Goal: Task Accomplishment & Management: Manage account settings

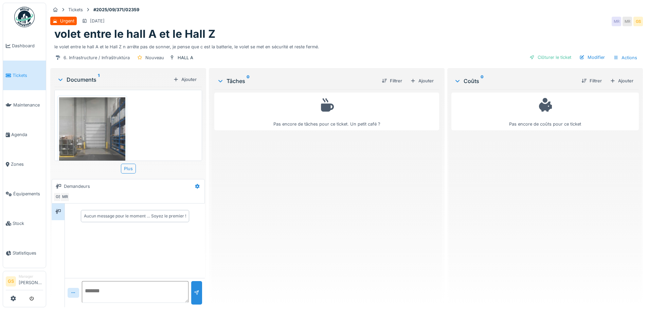
click at [17, 74] on span "Tickets" at bounding box center [28, 75] width 31 height 6
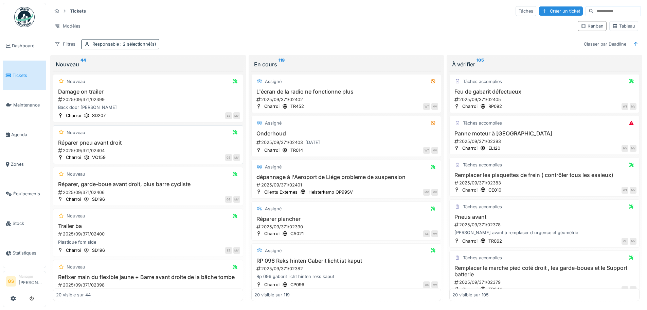
click at [75, 150] on div "2025/09/371/02404" at bounding box center [148, 150] width 183 height 6
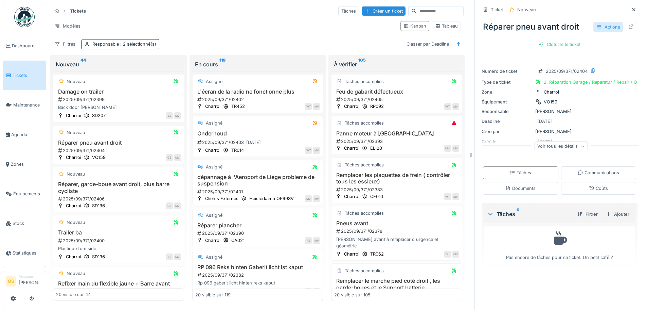
click at [605, 28] on div "Actions" at bounding box center [609, 27] width 30 height 10
click at [629, 27] on icon at bounding box center [631, 26] width 4 height 4
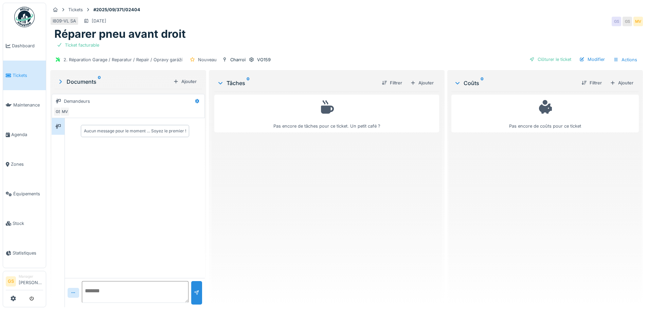
click at [18, 73] on span "Tickets" at bounding box center [28, 75] width 31 height 6
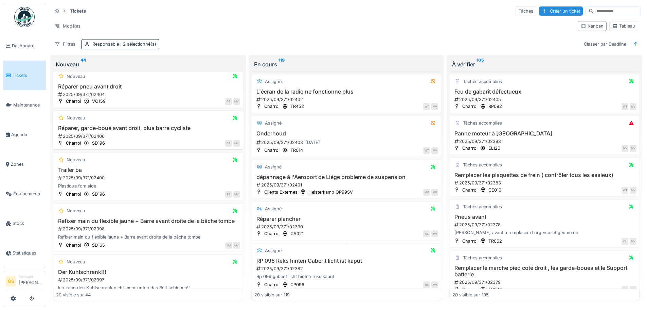
scroll to position [68, 0]
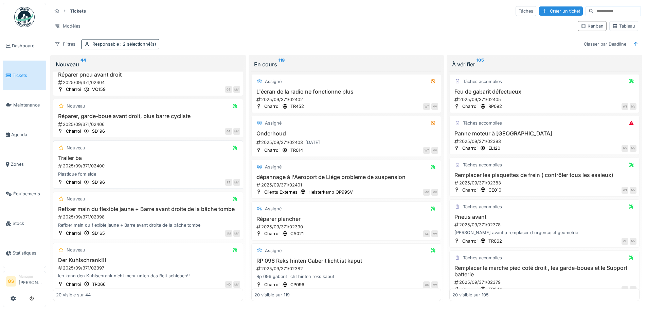
click at [77, 165] on div "2025/09/371/02400" at bounding box center [148, 165] width 183 height 6
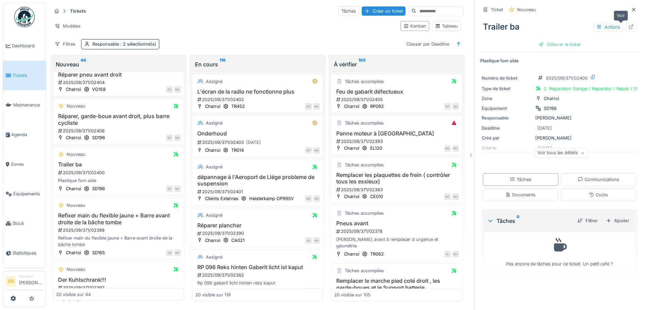
click at [629, 26] on icon at bounding box center [631, 26] width 4 height 4
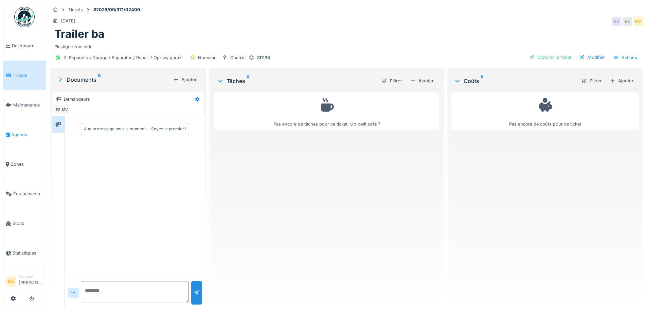
click at [11, 133] on li "Agenda" at bounding box center [24, 134] width 37 height 6
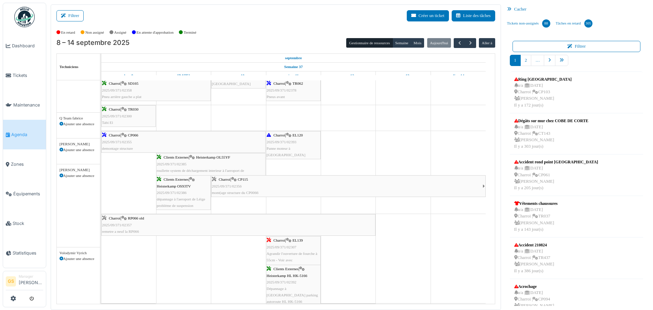
scroll to position [374, 0]
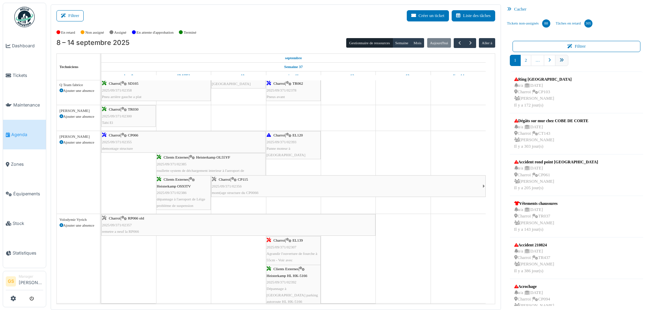
click at [559, 59] on icon "pager" at bounding box center [561, 60] width 4 height 4
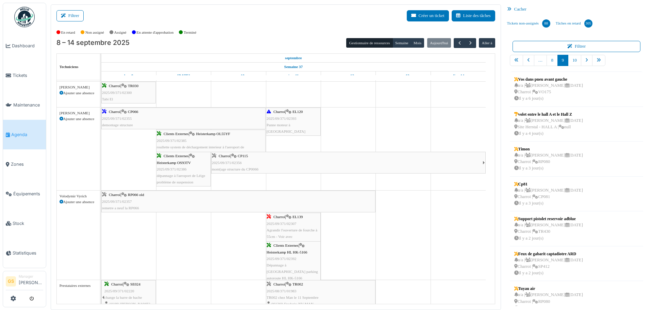
scroll to position [0, 0]
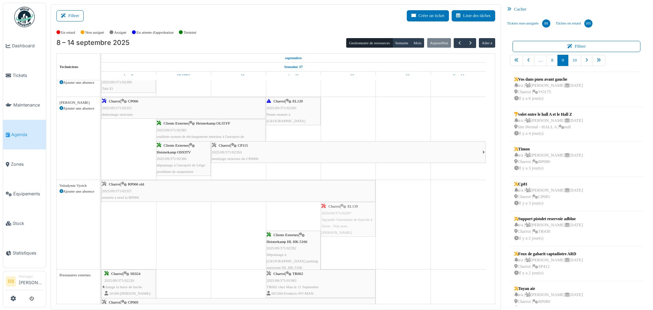
drag, startPoint x: 273, startPoint y: 215, endPoint x: 331, endPoint y: 211, distance: 57.9
click at [101, 211] on div "Charroi | RP066 old 2025/09/371/02357 remetre a neuf la RP066 Charroi | EL139 2…" at bounding box center [101, 224] width 0 height 89
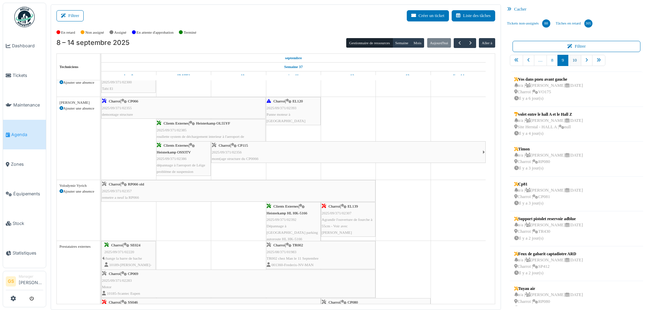
click at [568, 58] on link "10" at bounding box center [574, 60] width 13 height 11
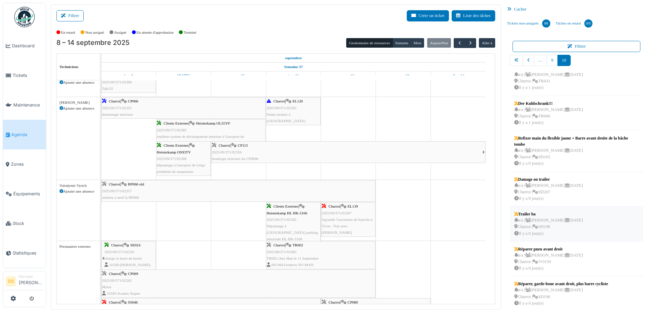
scroll to position [16, 0]
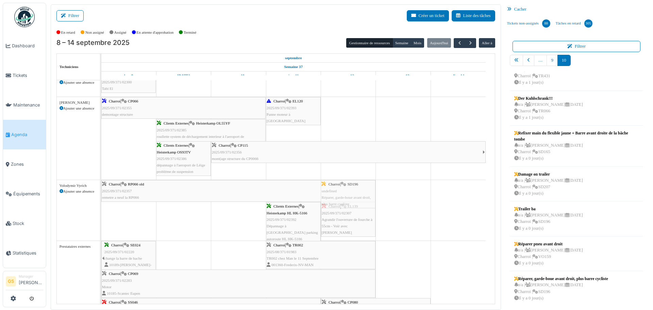
drag, startPoint x: 554, startPoint y: 287, endPoint x: 368, endPoint y: 226, distance: 195.1
click at [368, 226] on div "Filtrer Créer un ticket Liste des tâches Afficher les tâches non assignées *** …" at bounding box center [349, 156] width 604 height 305
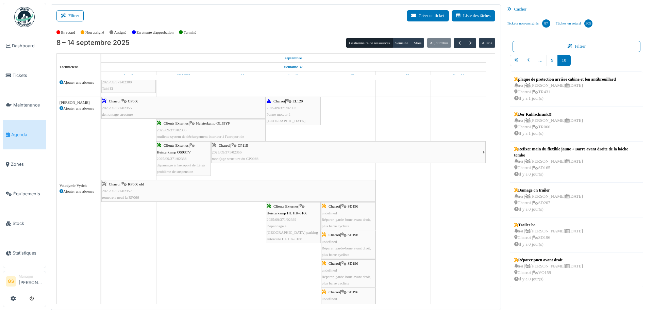
scroll to position [0, 0]
click at [535, 236] on icon at bounding box center [534, 237] width 5 height 4
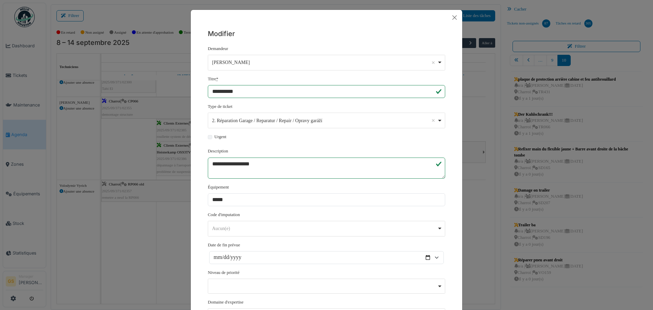
click at [597, 215] on div "**********" at bounding box center [326, 155] width 653 height 310
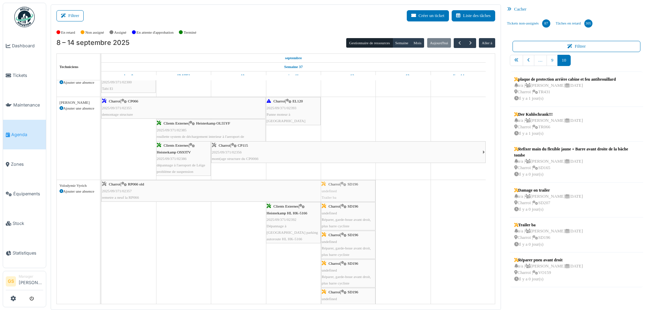
drag, startPoint x: 533, startPoint y: 234, endPoint x: 358, endPoint y: 251, distance: 175.5
click at [358, 251] on div "Filtrer Créer un ticket Liste des tâches Afficher les tâches non assignées *** …" at bounding box center [349, 156] width 604 height 305
click at [15, 74] on span "Tickets" at bounding box center [28, 75] width 31 height 6
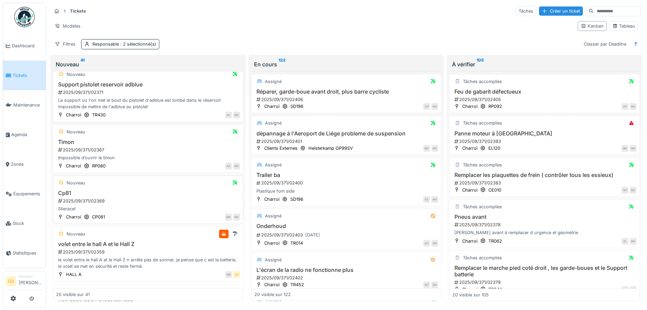
scroll to position [374, 0]
click at [20, 74] on span "Tickets" at bounding box center [28, 75] width 31 height 6
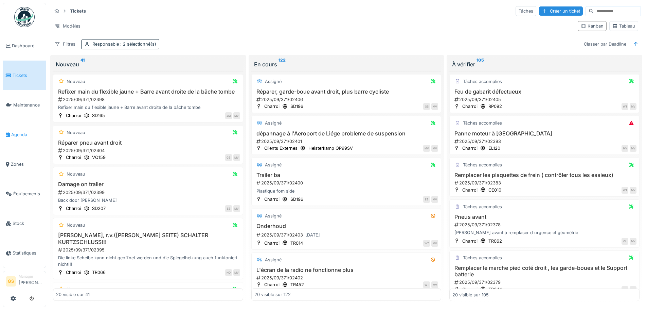
click at [11, 133] on li "Agenda" at bounding box center [24, 134] width 37 height 6
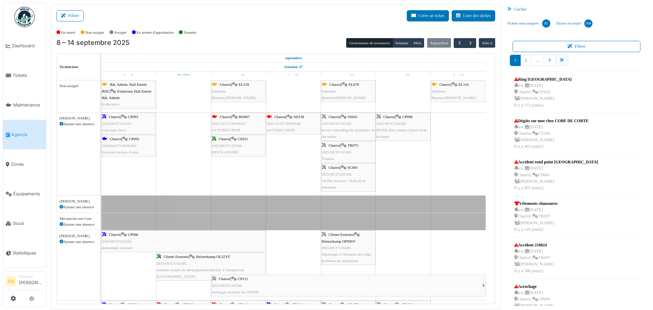
click at [559, 58] on icon "pager" at bounding box center [561, 60] width 4 height 4
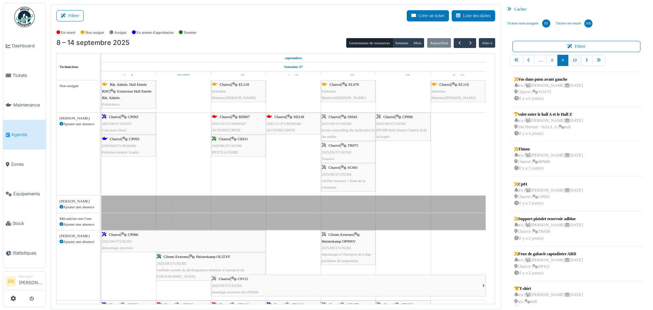
click at [570, 62] on link "10" at bounding box center [574, 60] width 13 height 11
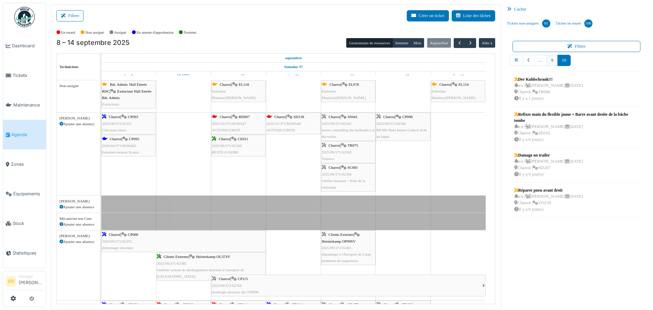
click at [549, 60] on link "9" at bounding box center [551, 60] width 11 height 11
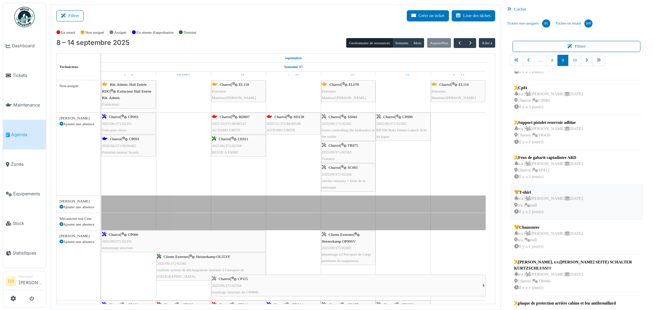
scroll to position [87, 0]
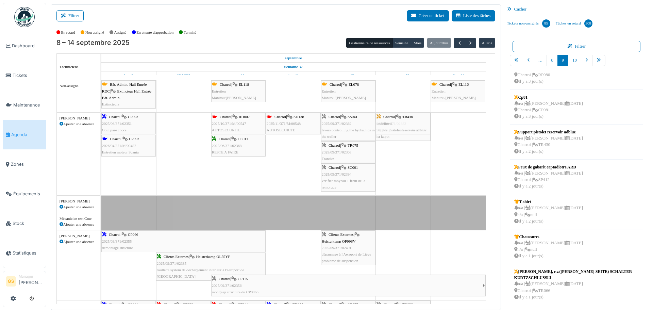
drag, startPoint x: 537, startPoint y: 135, endPoint x: 405, endPoint y: 162, distance: 135.1
click at [405, 162] on div "Filtrer Créer un ticket Liste des tâches Afficher les tâches non assignées *** …" at bounding box center [349, 156] width 604 height 305
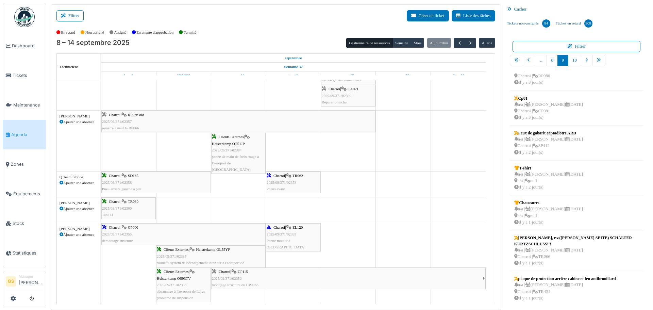
scroll to position [0, 0]
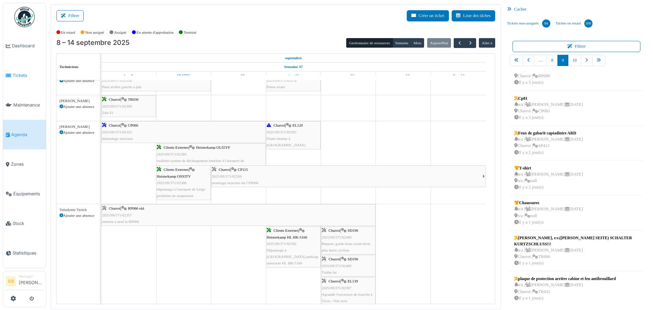
click at [20, 75] on span "Tickets" at bounding box center [28, 75] width 31 height 6
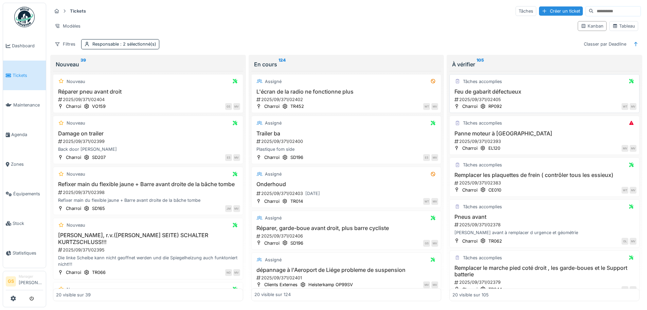
click at [473, 98] on div "2025/09/371/02405" at bounding box center [545, 99] width 183 height 6
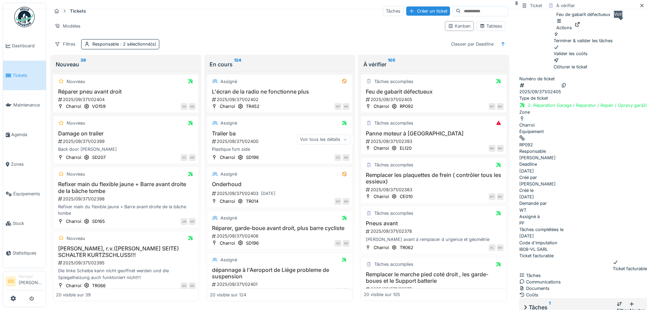
click at [581, 26] on icon at bounding box center [577, 24] width 5 height 4
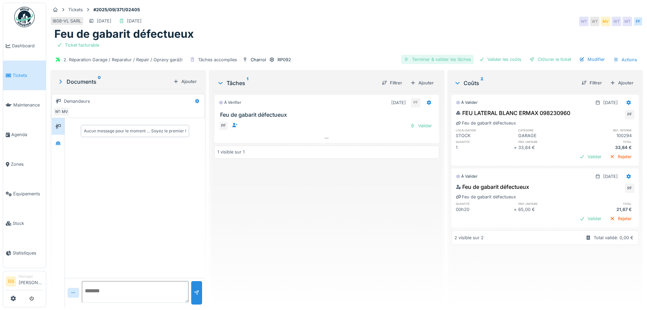
click at [434, 61] on div "Terminer & valider les tâches" at bounding box center [437, 59] width 73 height 9
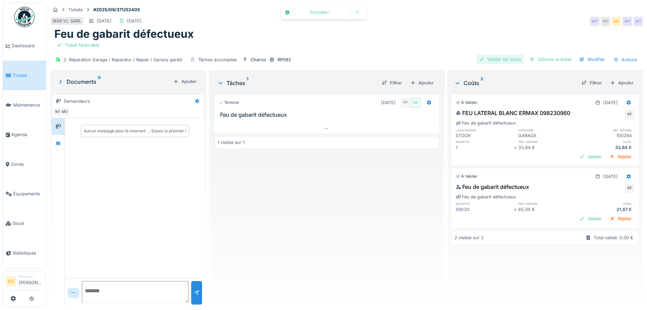
click at [486, 60] on div "Valider les coûts" at bounding box center [501, 59] width 48 height 9
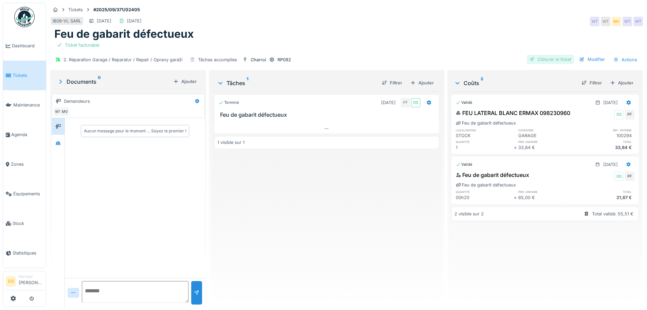
click at [541, 60] on div "Clôturer le ticket" at bounding box center [550, 59] width 47 height 9
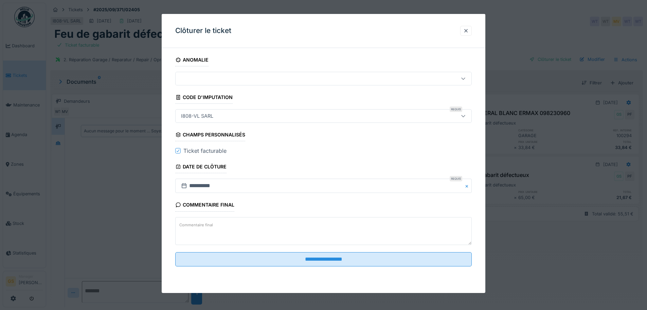
scroll to position [5, 0]
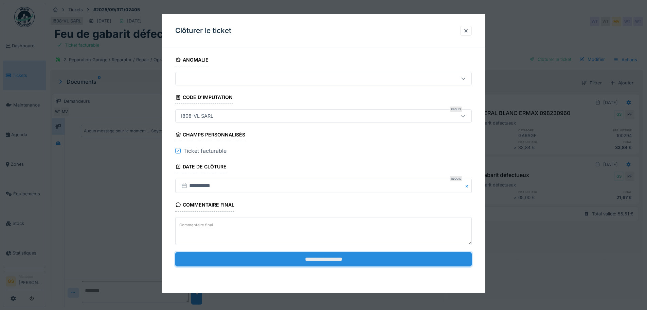
click at [351, 258] on input "**********" at bounding box center [323, 259] width 297 height 14
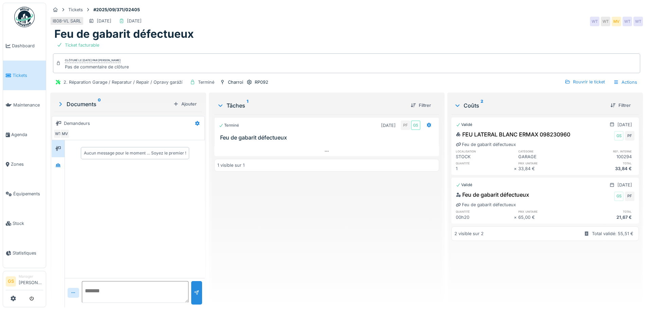
click at [13, 73] on span "Tickets" at bounding box center [28, 75] width 31 height 6
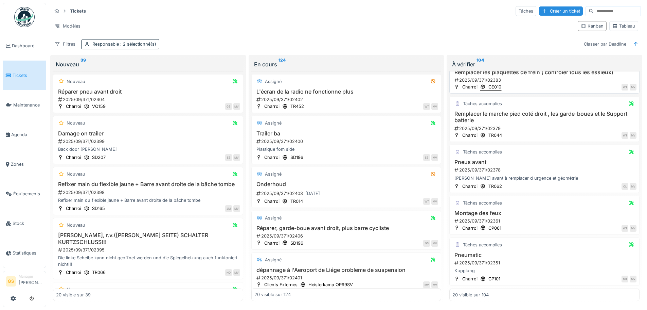
scroll to position [68, 0]
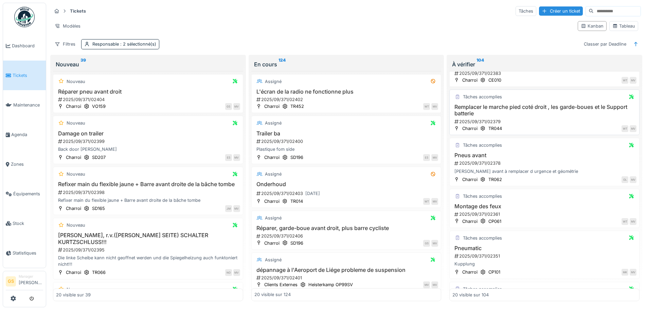
click at [476, 113] on h3 "Remplacer le marche pied coté droit , les garde-boues et le Support batterie" at bounding box center [545, 110] width 184 height 13
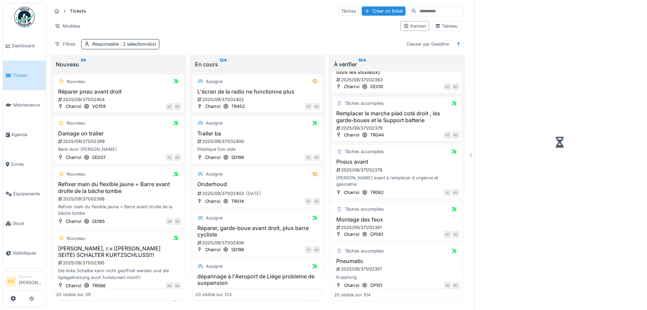
scroll to position [75, 0]
